Goal: Task Accomplishment & Management: Manage account settings

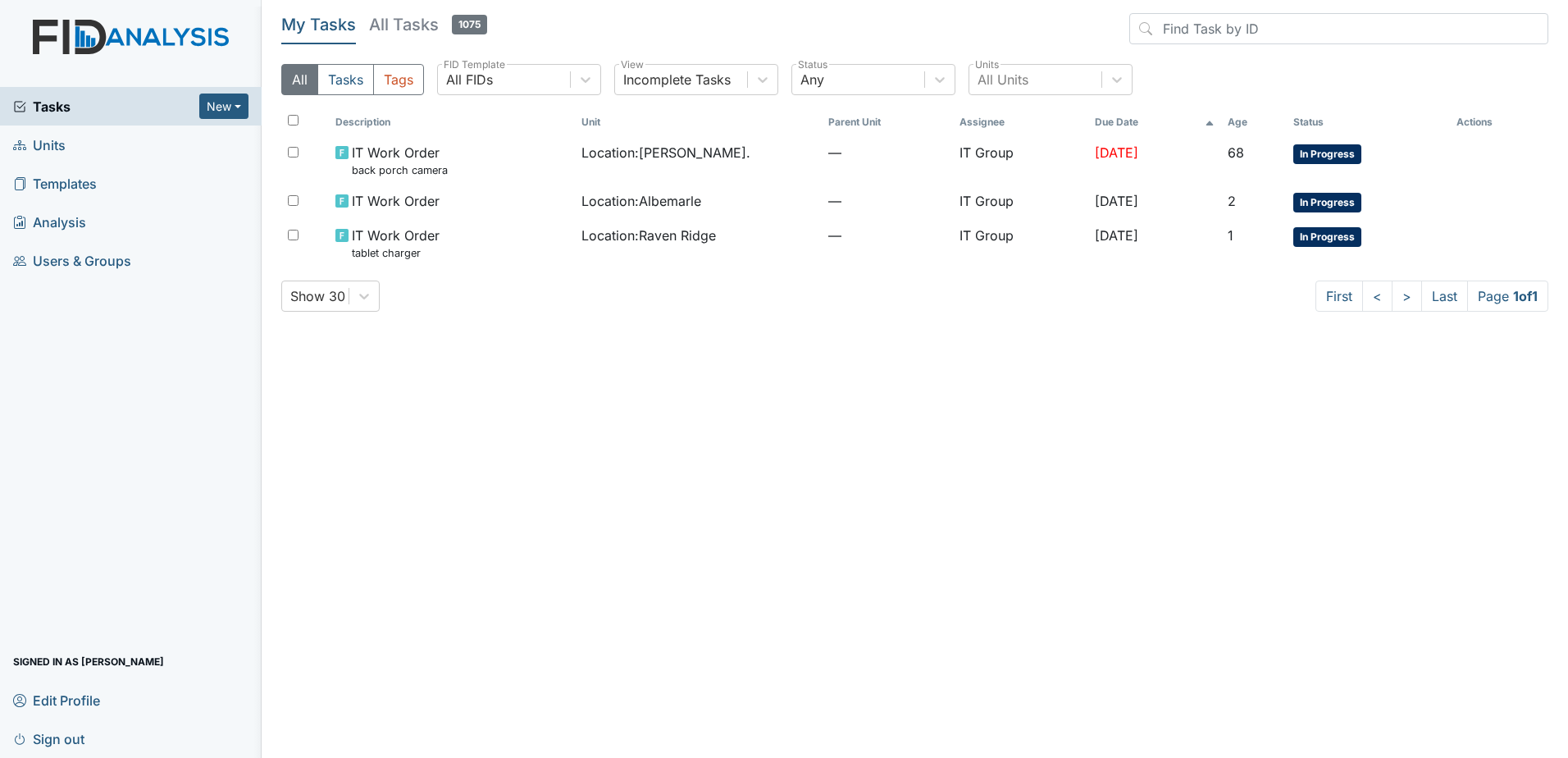
click at [821, 450] on main "My Tasks All Tasks 1075 All Tasks Tags All FIDs FID Template Incomplete Tasks V…" at bounding box center [914, 379] width 1306 height 758
